Goal: Task Accomplishment & Management: Use online tool/utility

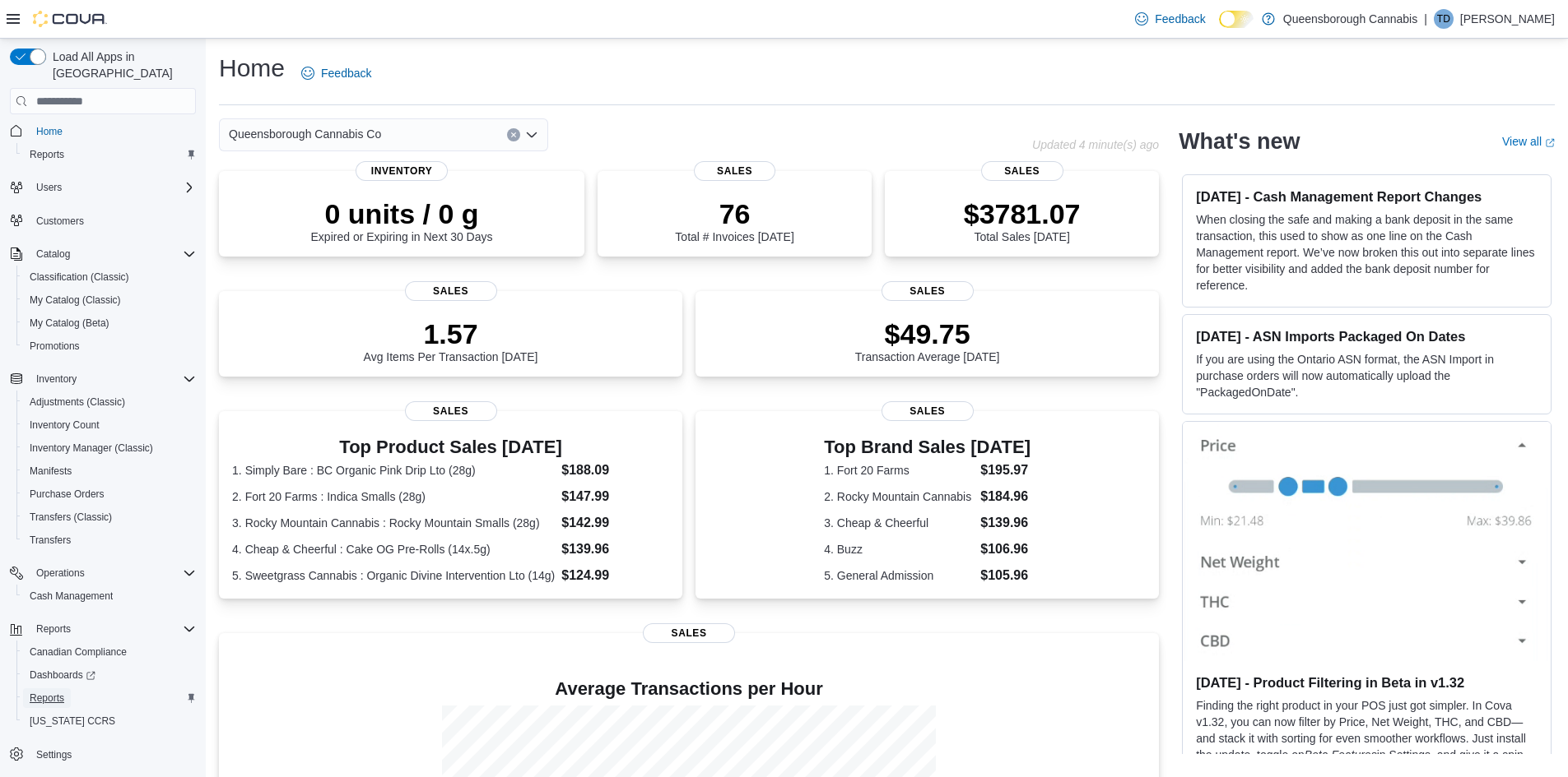
click at [52, 691] on span "Reports" at bounding box center [47, 698] width 34 height 13
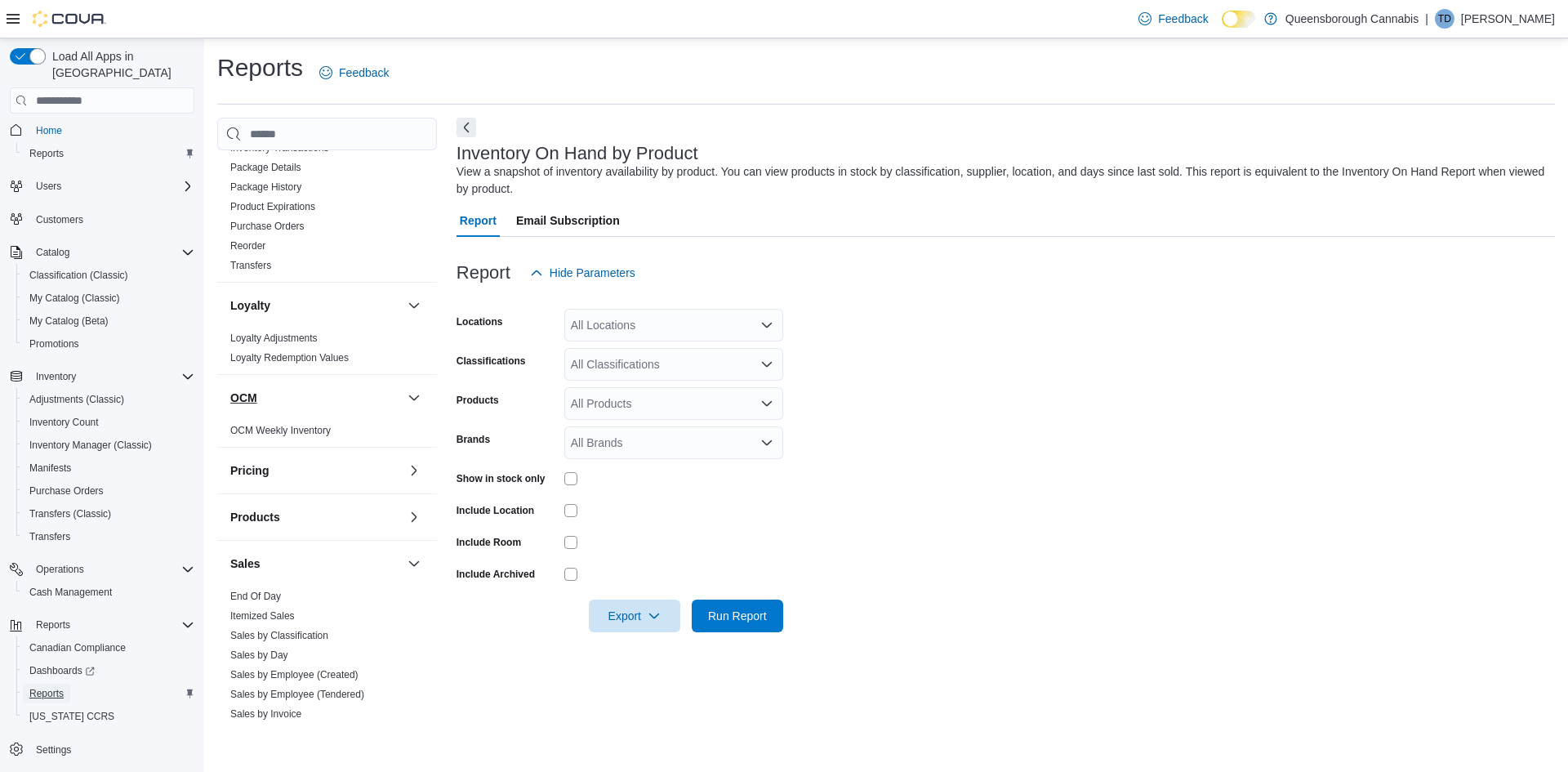
scroll to position [246, 0]
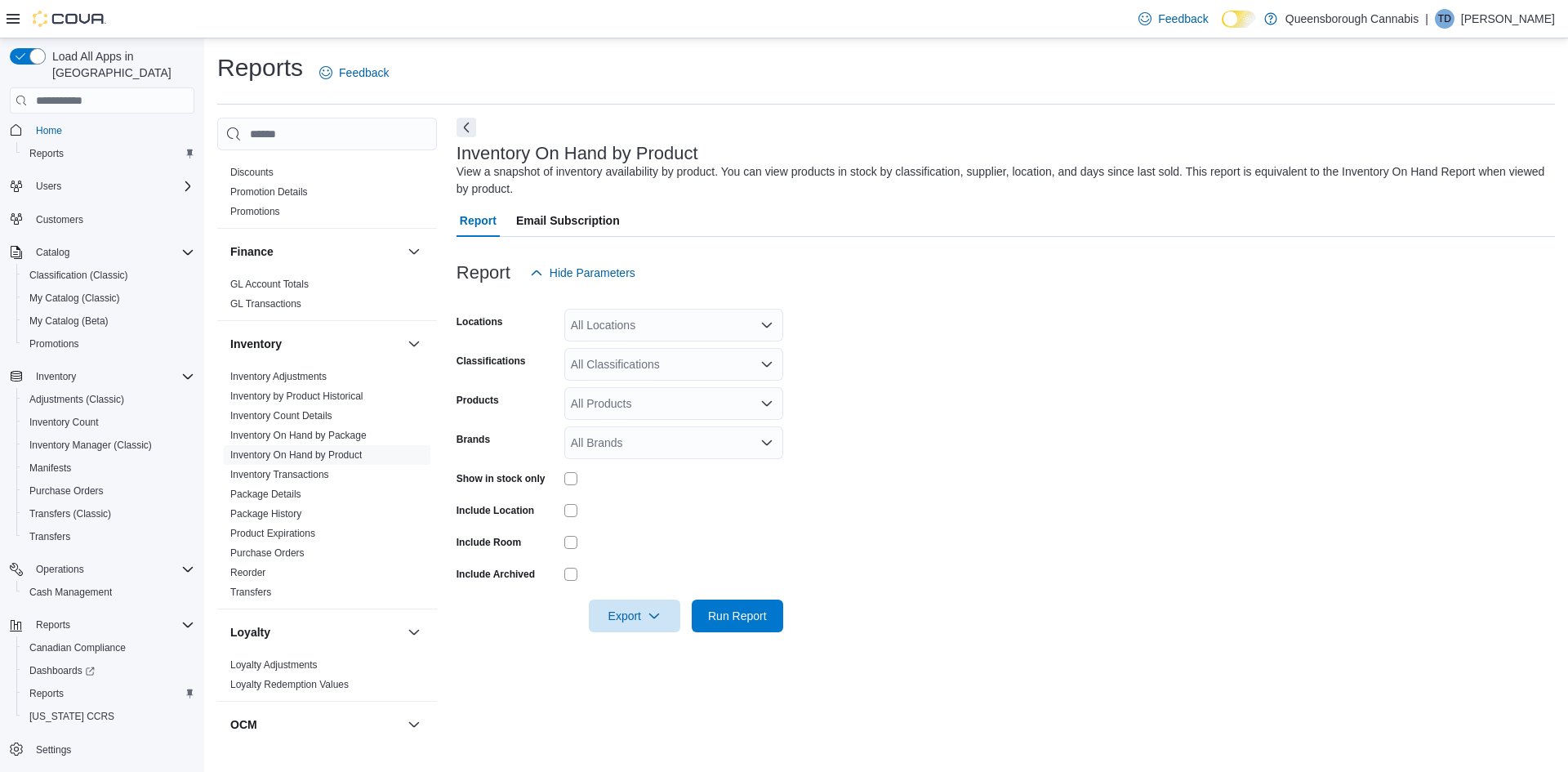
click at [611, 340] on div "All Locations" at bounding box center [674, 325] width 219 height 32
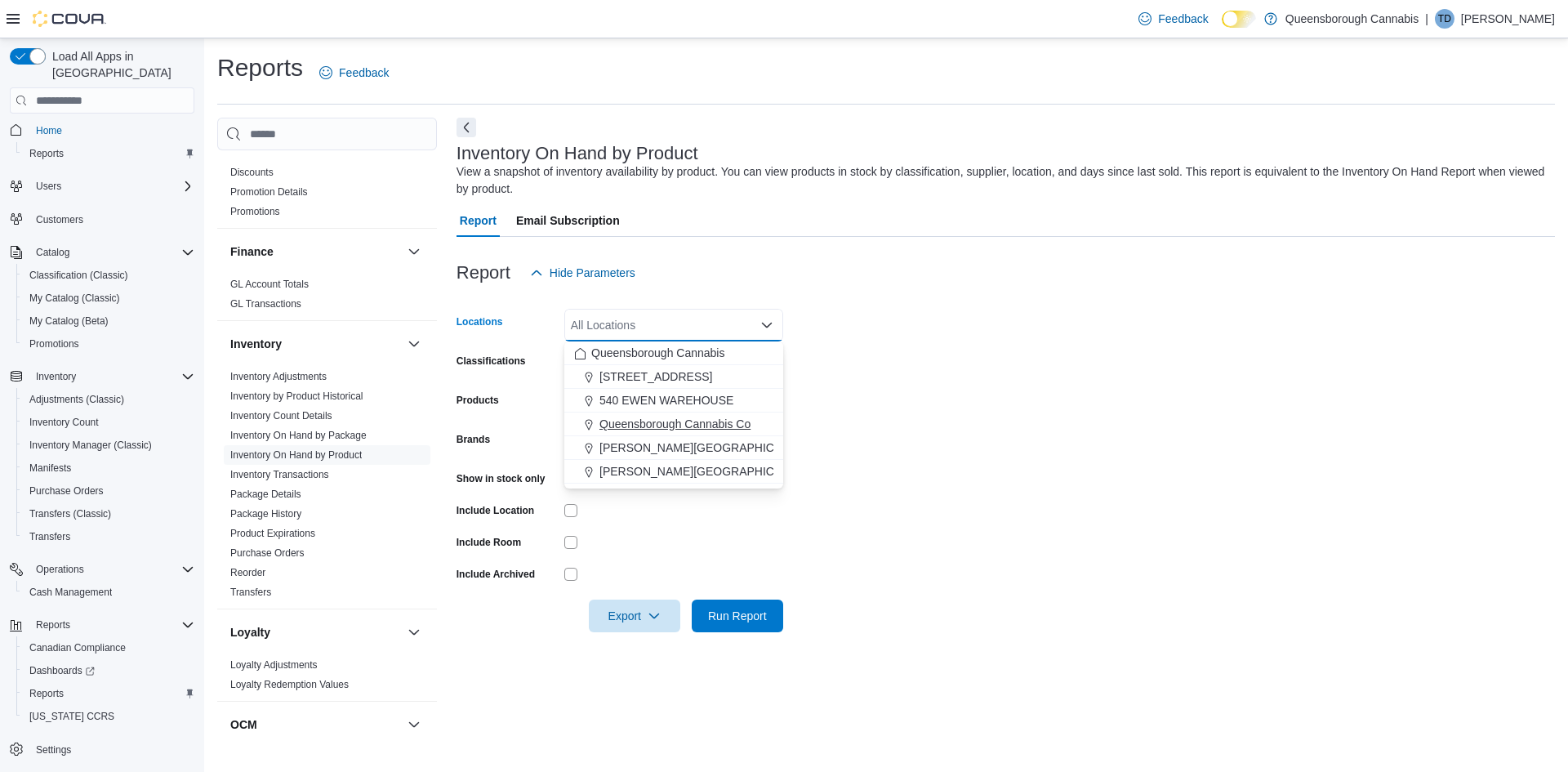
click at [680, 430] on span "Queensborough Cannabis Co" at bounding box center [676, 424] width 151 height 17
click at [1153, 421] on form "Locations [GEOGRAPHIC_DATA] [GEOGRAPHIC_DATA] Co Combo box. Selected. [GEOGRAPH…" at bounding box center [1006, 461] width 1098 height 344
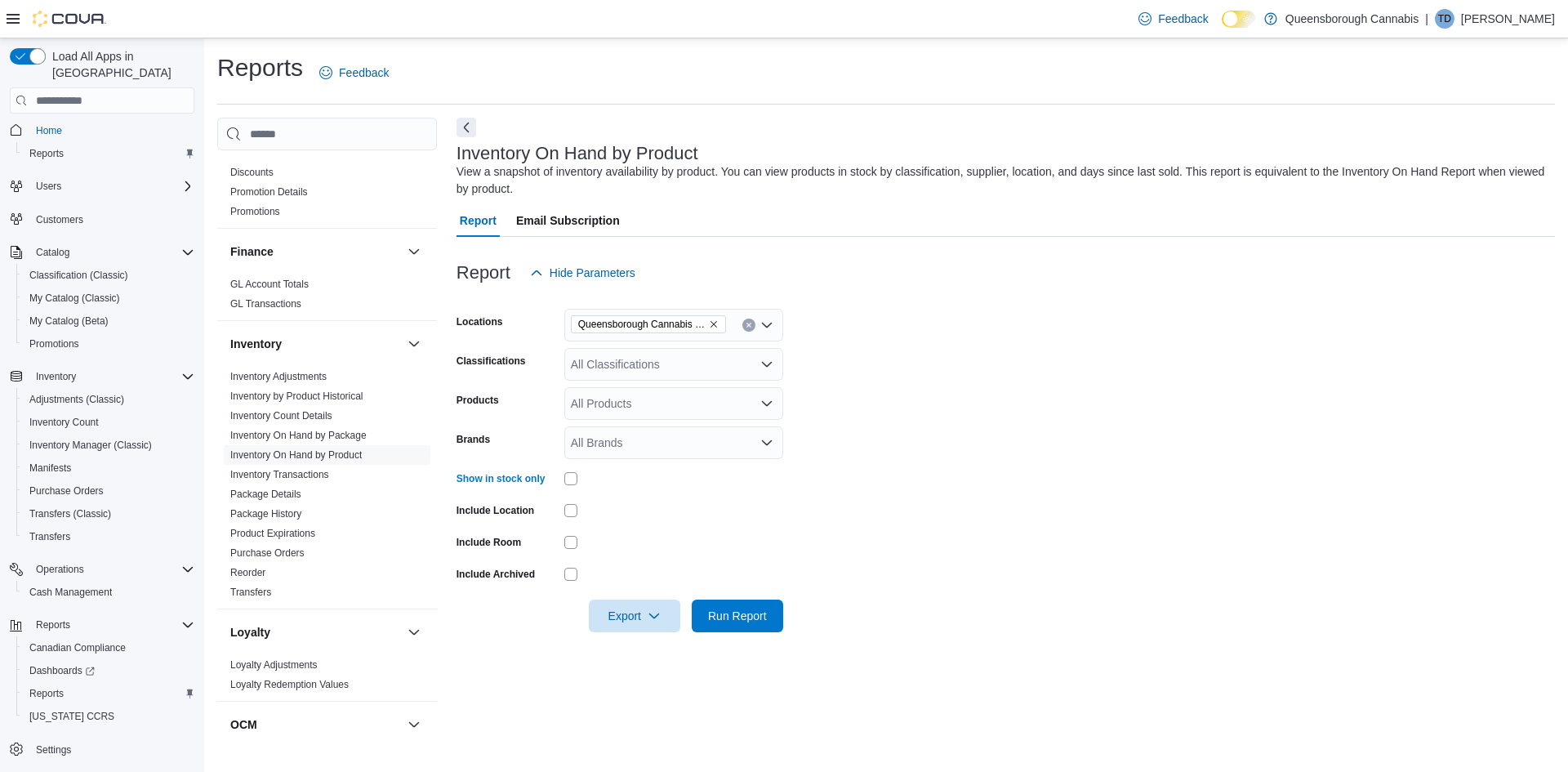
click at [673, 366] on div "All Classifications" at bounding box center [674, 364] width 219 height 32
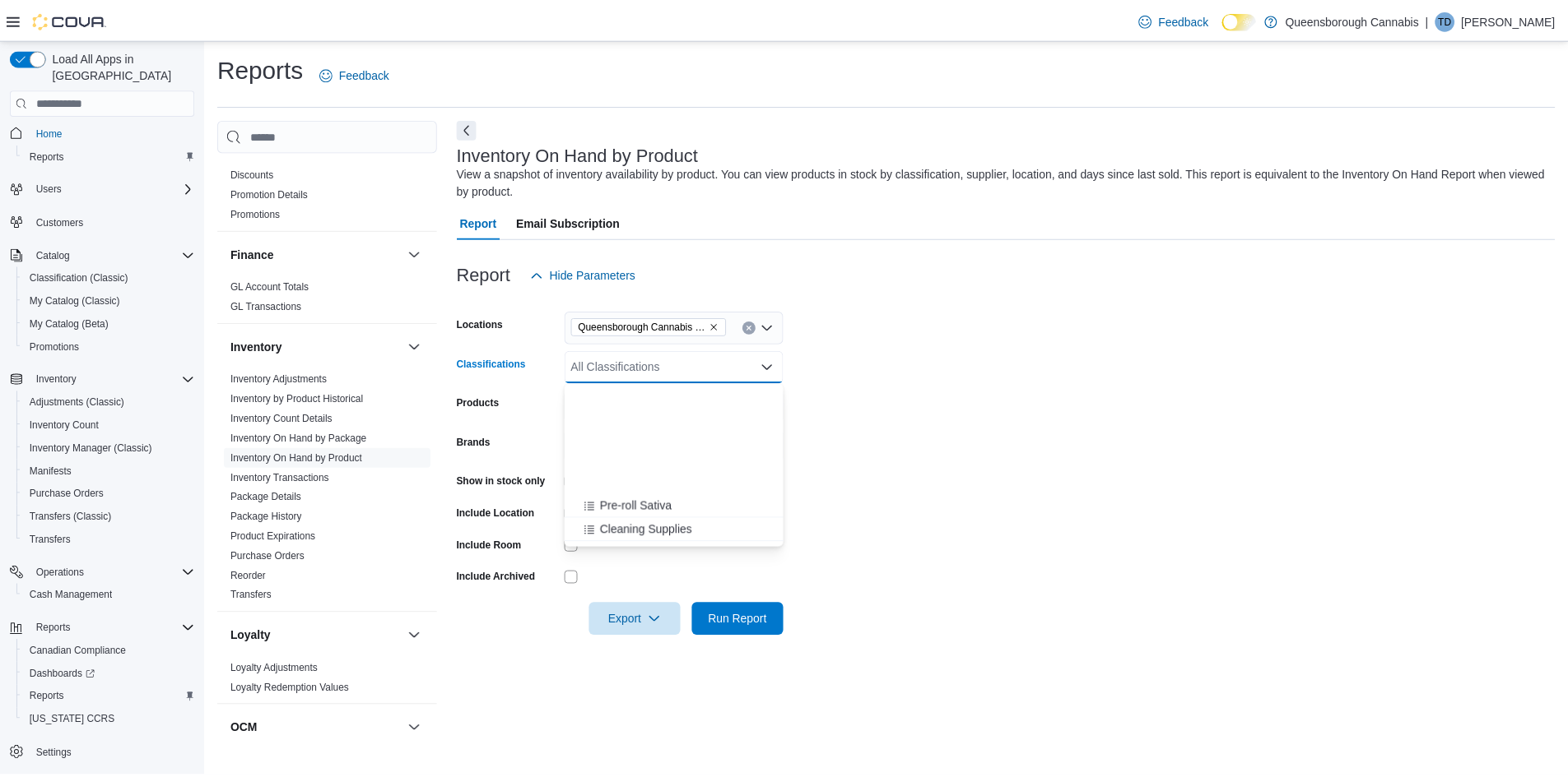
scroll to position [412, 0]
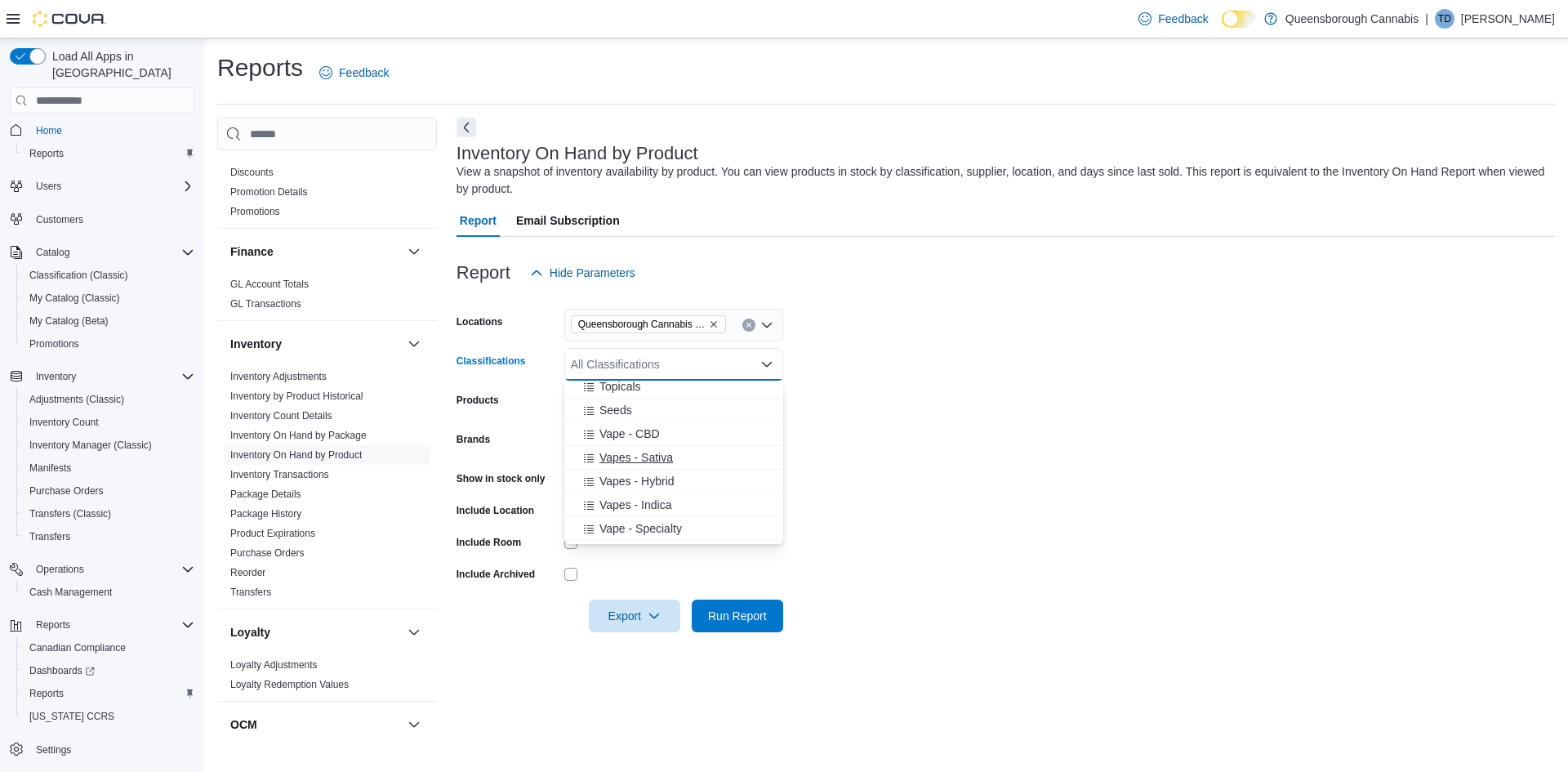
click at [657, 452] on span "Vapes - Sativa" at bounding box center [637, 458] width 74 height 17
click at [640, 435] on span "Vape - CBD" at bounding box center [629, 434] width 60 height 17
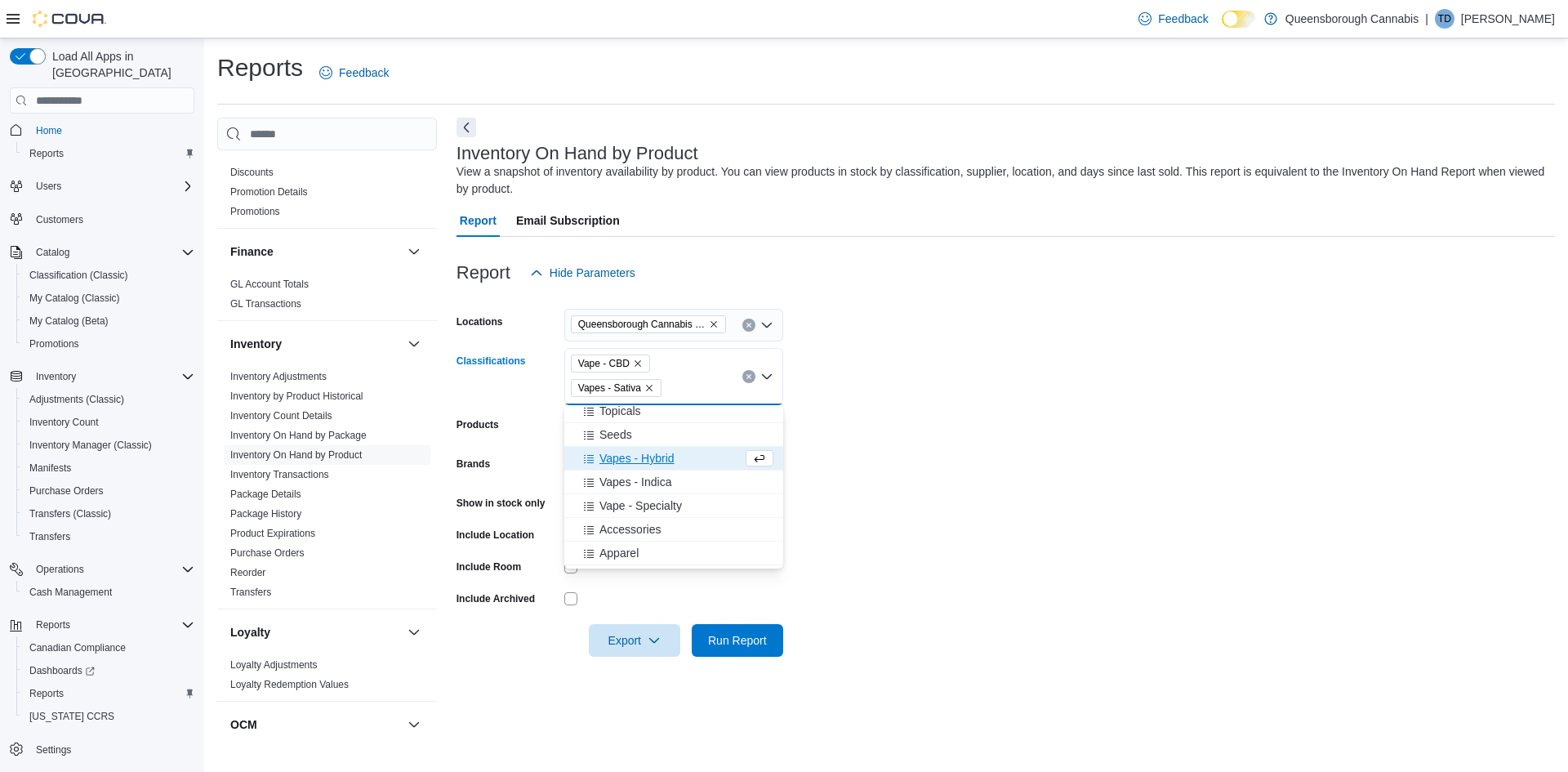
click at [670, 469] on button "Vapes - Hybrid" at bounding box center [674, 459] width 219 height 24
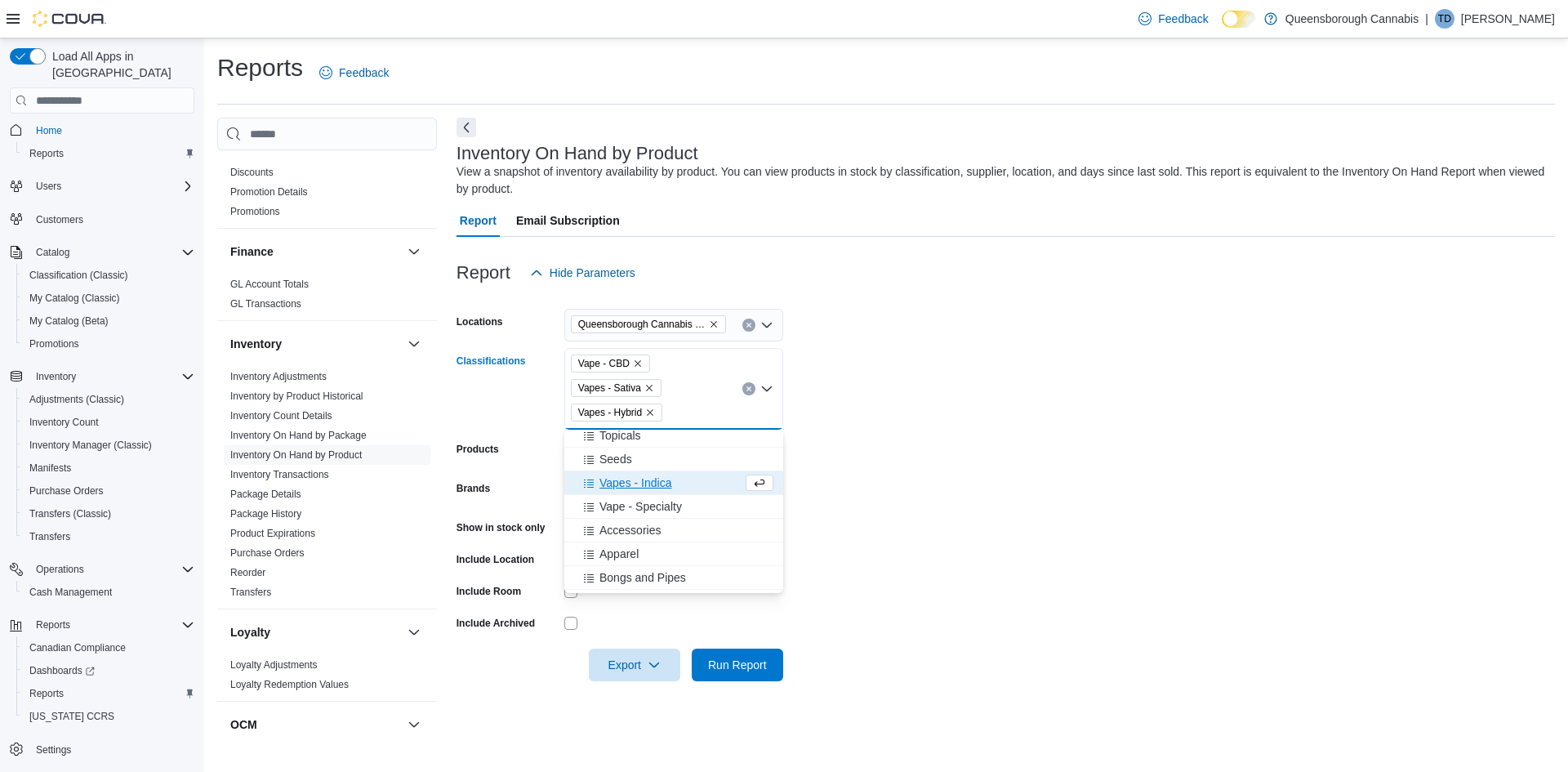
click at [664, 490] on span "Vapes - Indica" at bounding box center [636, 483] width 72 height 17
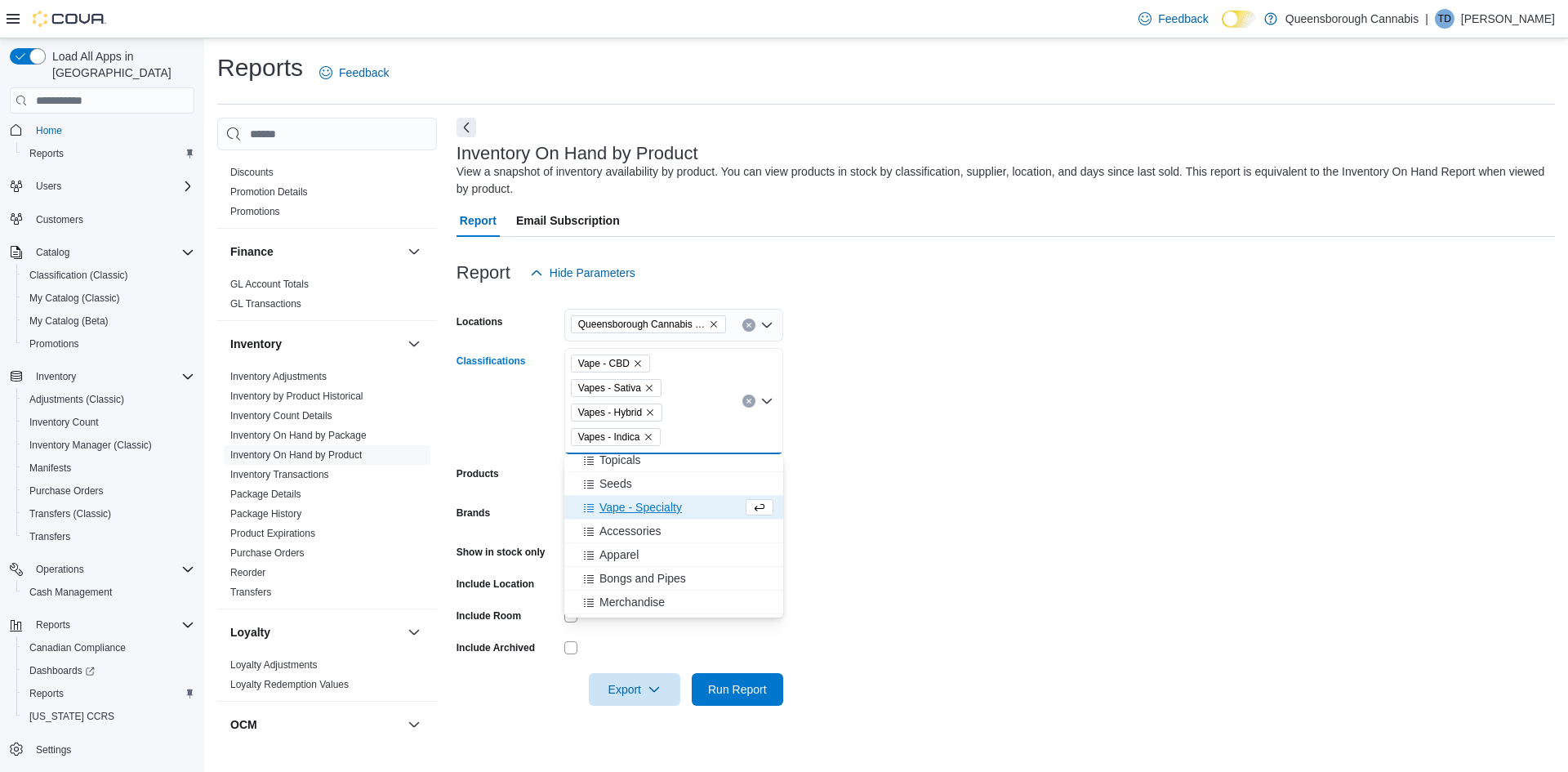
click at [668, 512] on span "Vape - Specialty" at bounding box center [640, 508] width 82 height 17
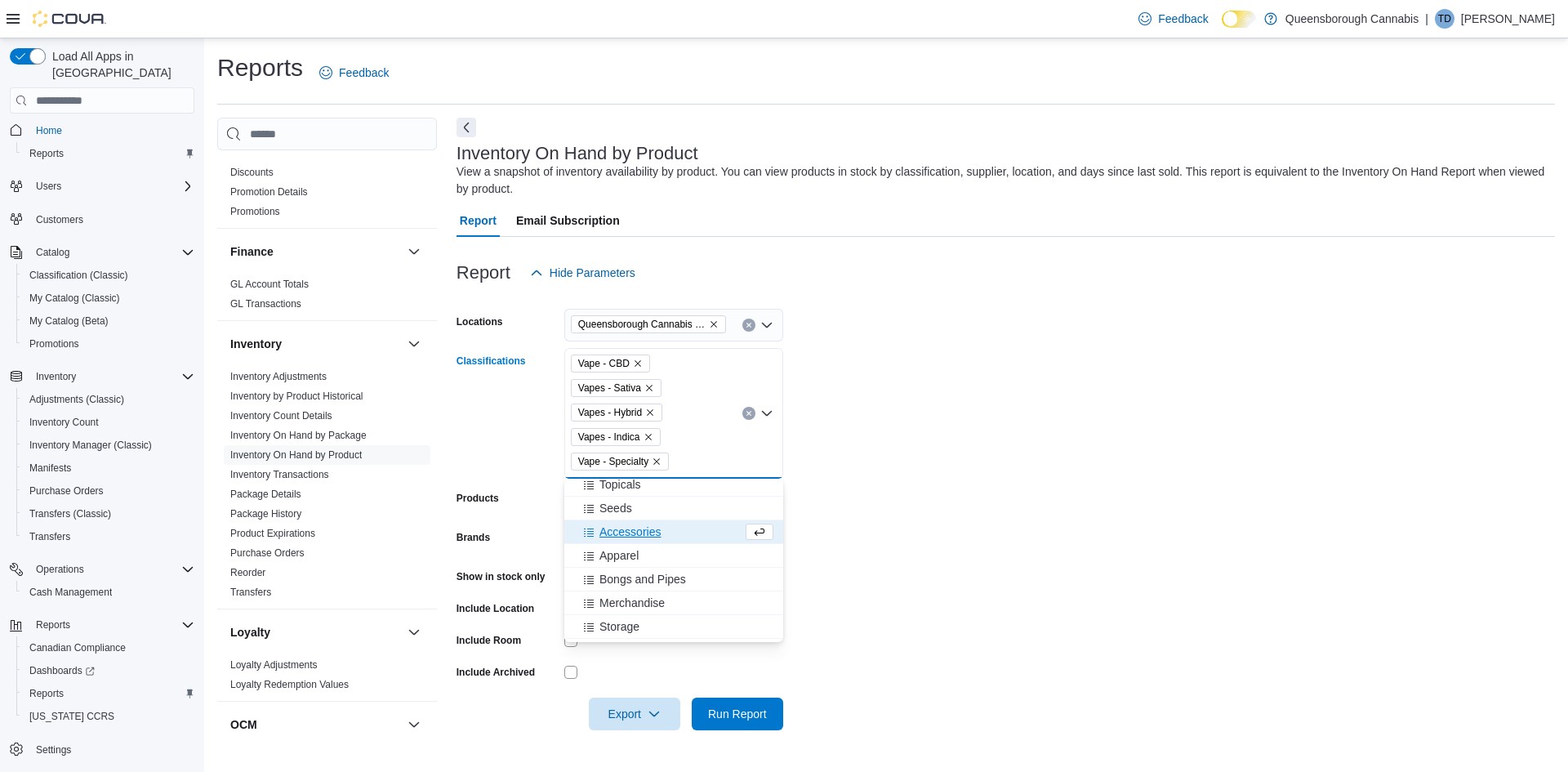
click at [1304, 492] on form "Locations [GEOGRAPHIC_DATA] Cannabis Co Classifications Vape - CBD Vapes - Sati…" at bounding box center [1006, 510] width 1098 height 441
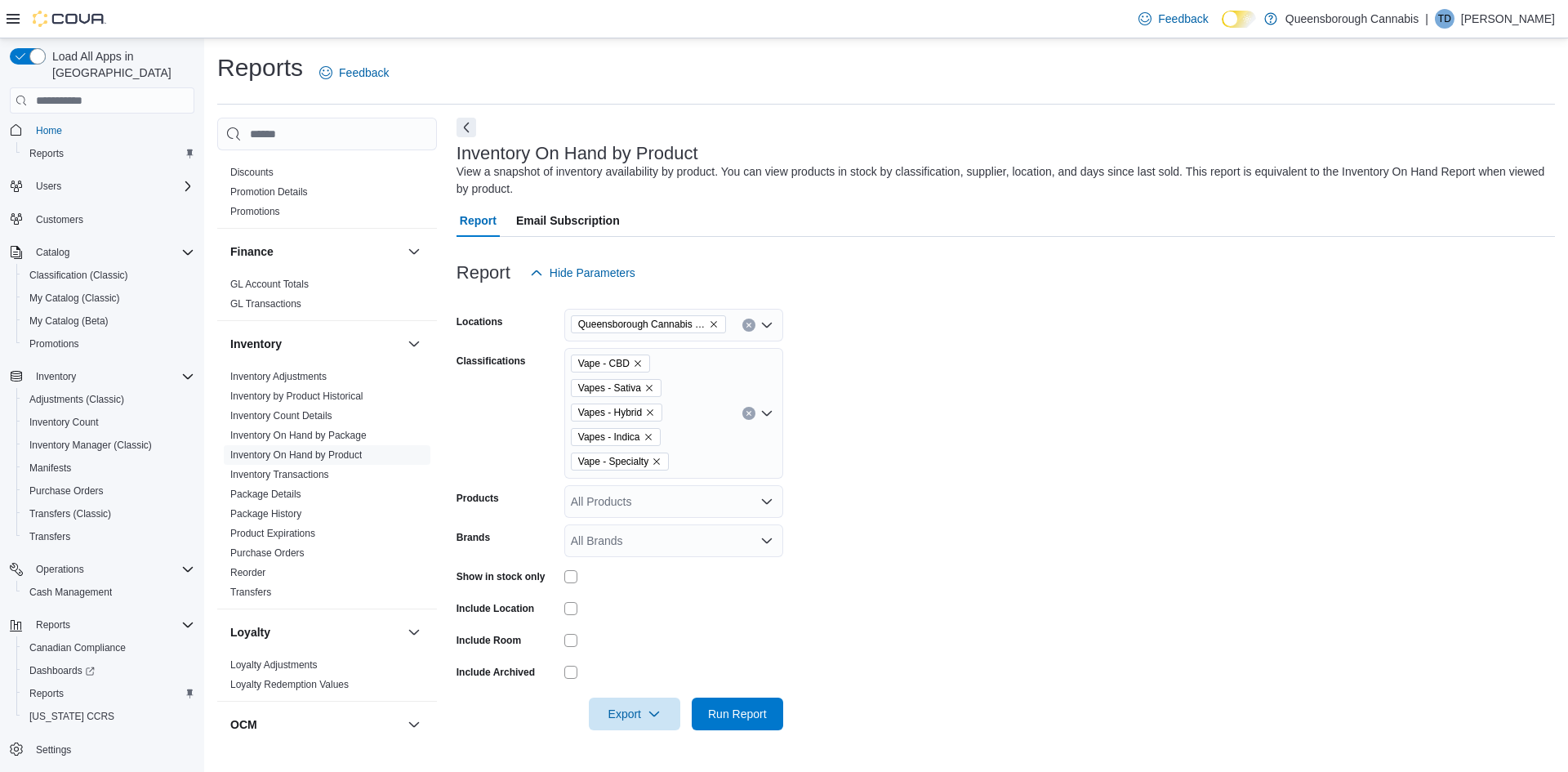
click at [1337, 485] on form "Locations [GEOGRAPHIC_DATA] Cannabis Co Classifications Vape - CBD Vapes - Sati…" at bounding box center [1006, 510] width 1098 height 441
click at [1358, 465] on form "Locations [GEOGRAPHIC_DATA] Cannabis Co Classifications Vape - CBD Vapes - Sati…" at bounding box center [1006, 510] width 1098 height 441
click at [1109, 501] on form "Locations [GEOGRAPHIC_DATA] Cannabis Co Classifications Vape - CBD Vapes - Sati…" at bounding box center [1006, 510] width 1098 height 441
click at [736, 719] on span "Run Report" at bounding box center [737, 714] width 59 height 17
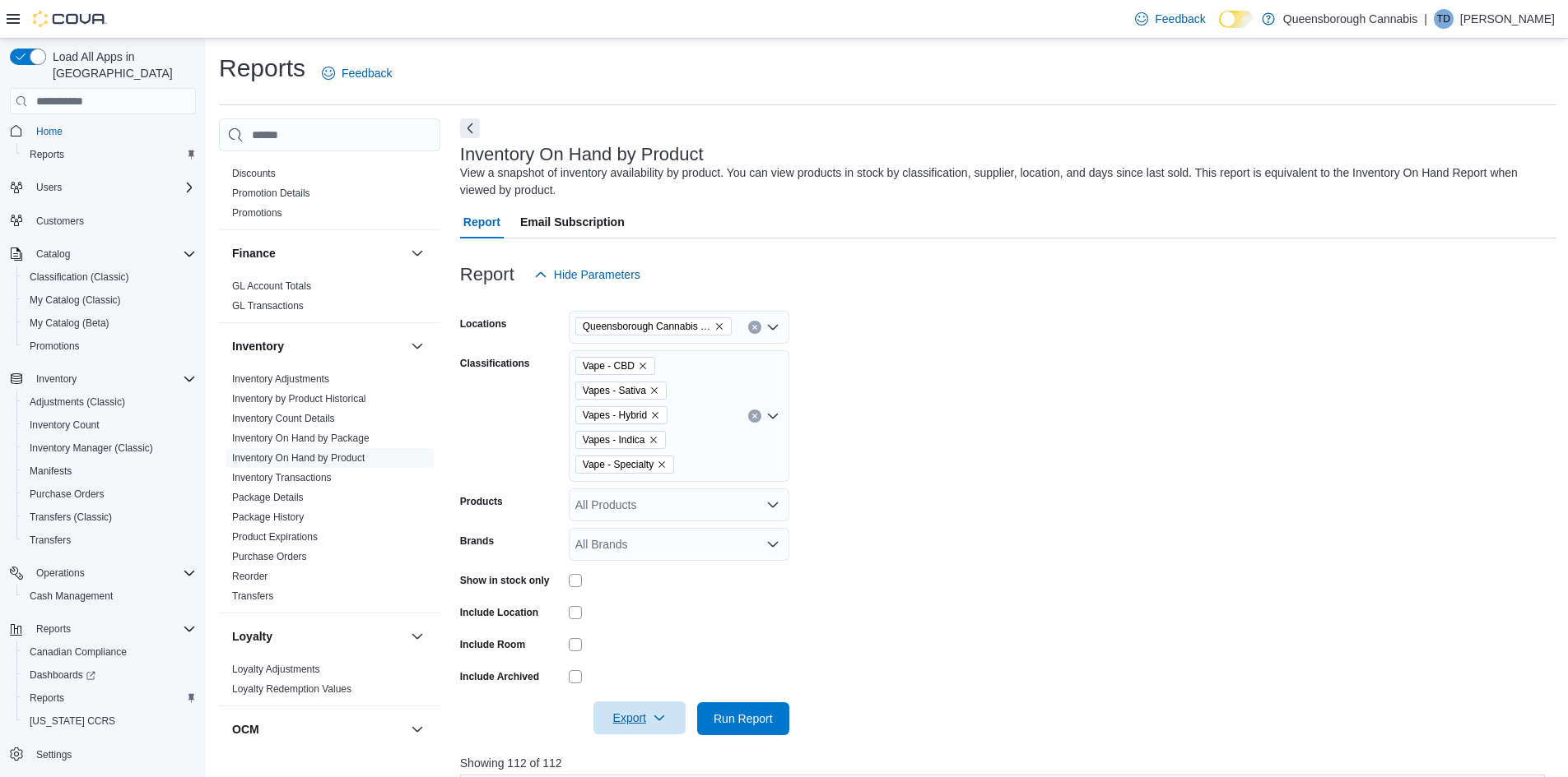
click at [640, 718] on span "Export" at bounding box center [640, 718] width 73 height 33
click at [683, 624] on button "Export to Excel" at bounding box center [642, 620] width 94 height 33
